Goal: Find specific page/section: Find specific page/section

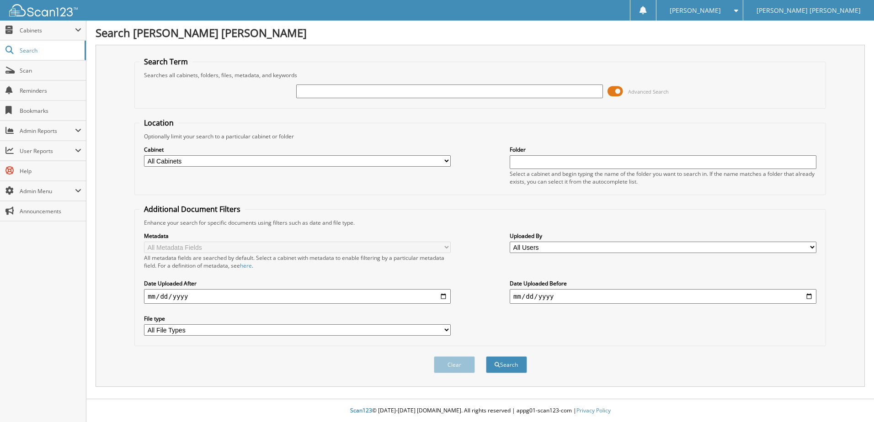
click at [473, 91] on input "text" at bounding box center [449, 92] width 307 height 14
type input "206450"
click at [486, 357] on button "Search" at bounding box center [506, 365] width 41 height 17
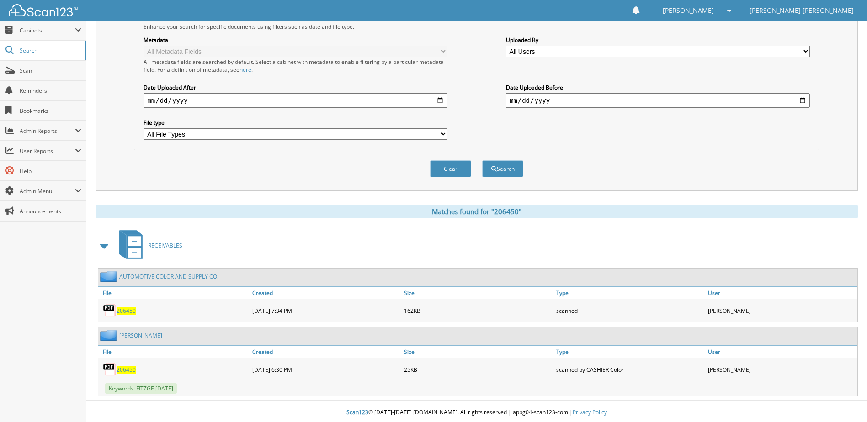
scroll to position [198, 0]
click at [129, 309] on span "206450" at bounding box center [126, 309] width 19 height 8
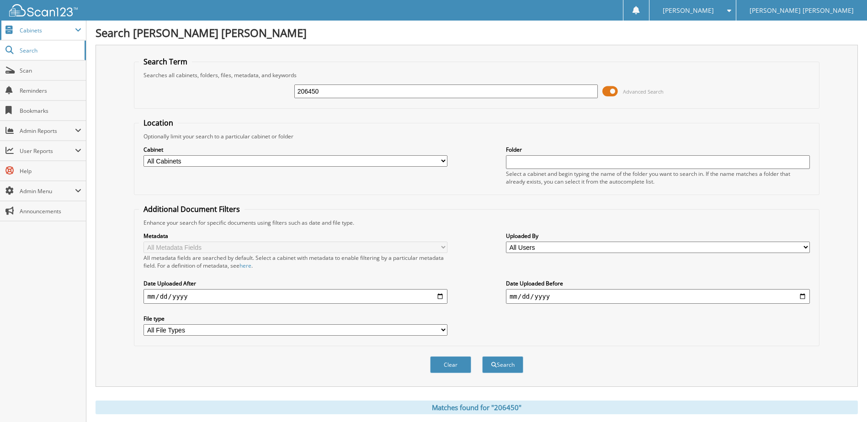
click at [42, 30] on span "Cabinets" at bounding box center [47, 31] width 55 height 8
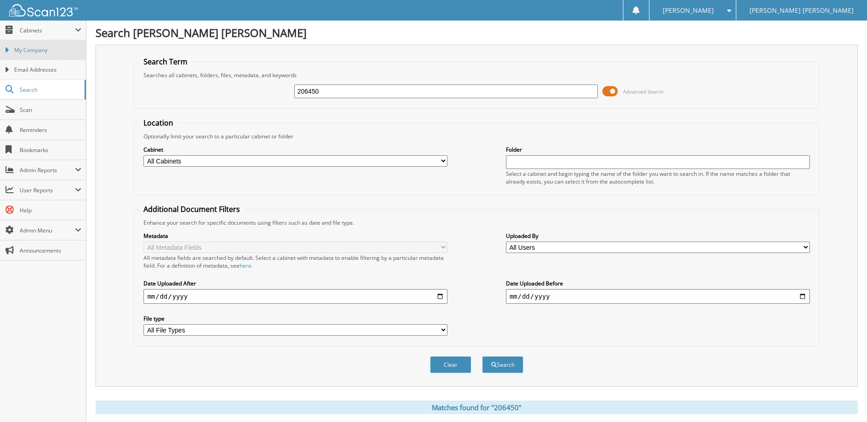
click at [29, 48] on span "My Company" at bounding box center [47, 50] width 67 height 8
